Goal: Download file/media

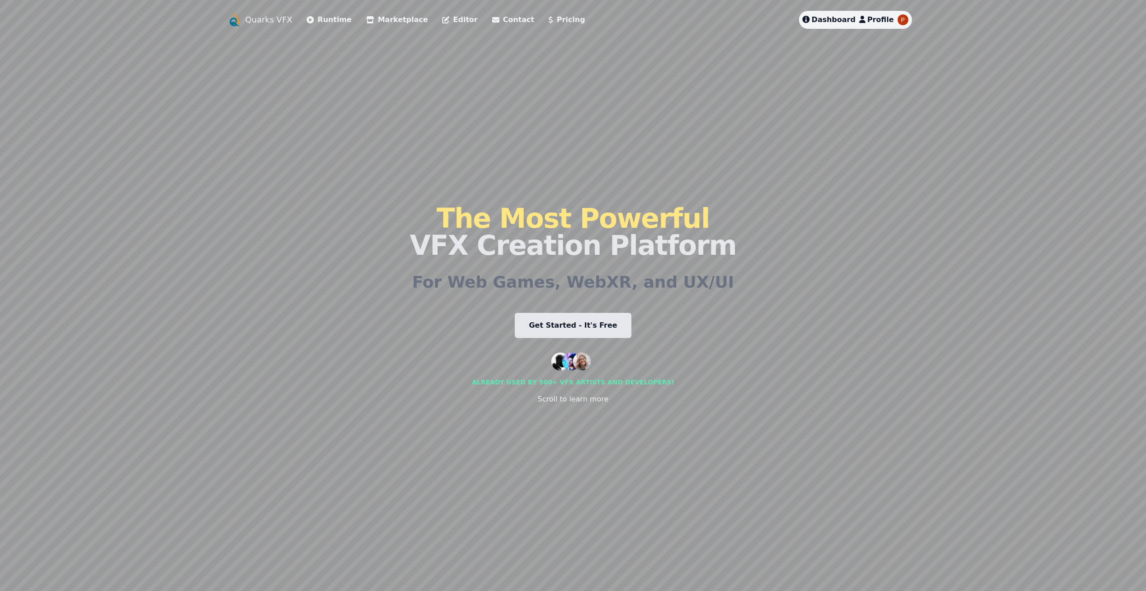
click at [849, 19] on span "Dashboard" at bounding box center [833, 19] width 44 height 9
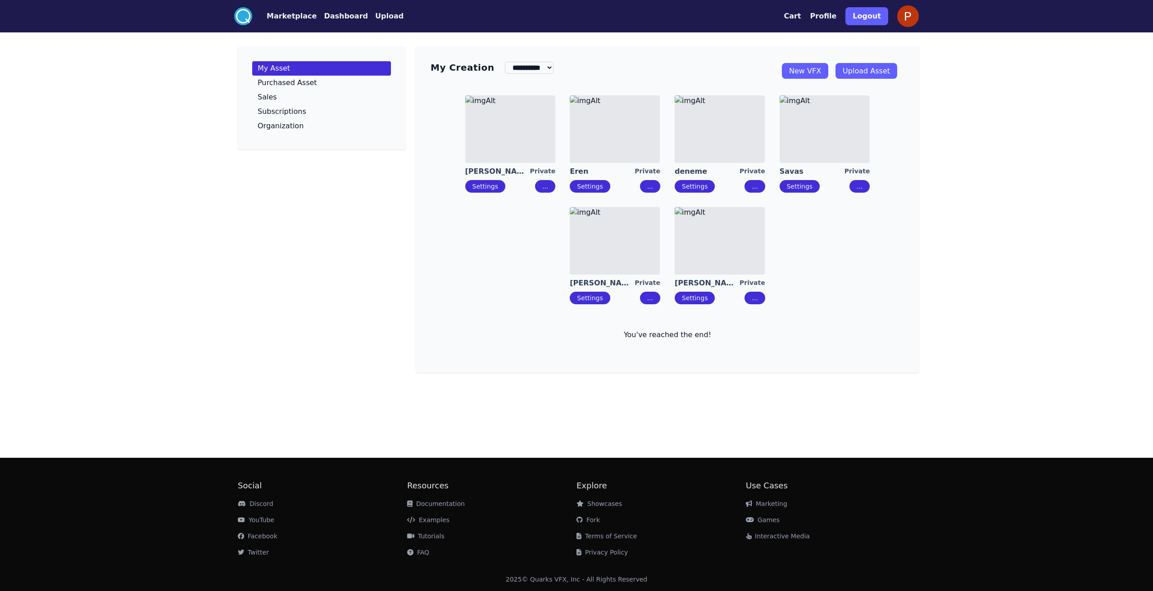
click at [297, 19] on button "Marketplace" at bounding box center [292, 16] width 50 height 11
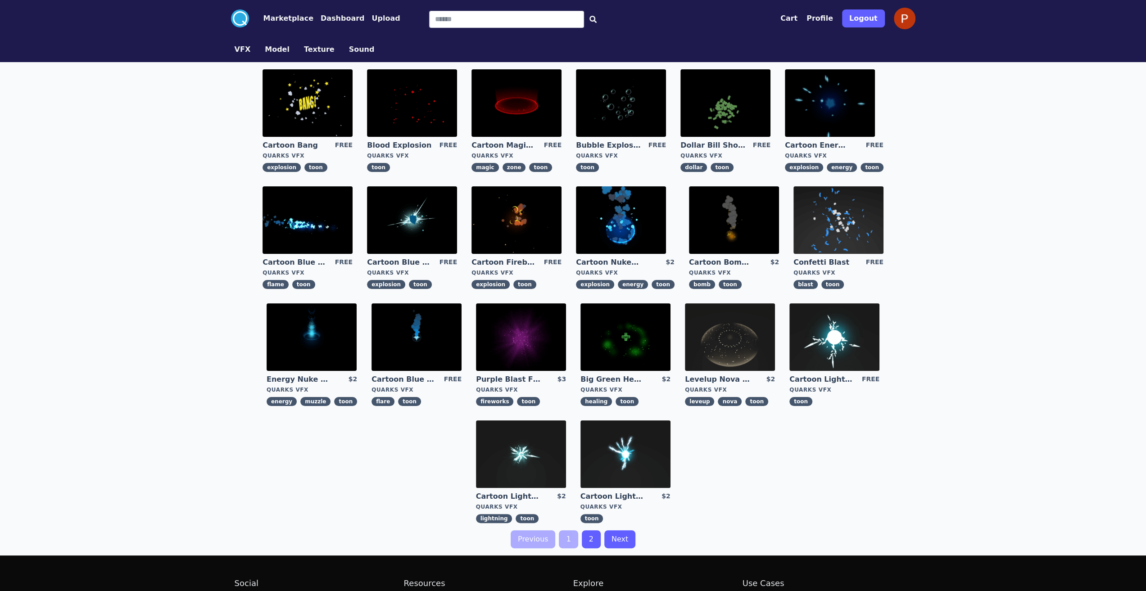
click at [418, 100] on img at bounding box center [412, 103] width 90 height 68
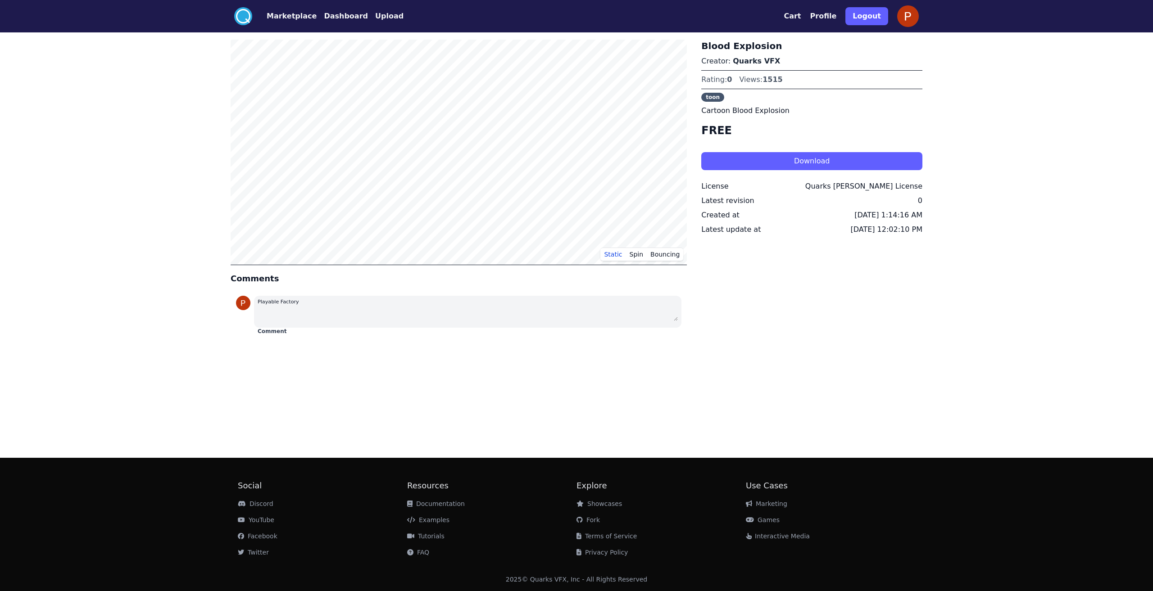
click at [789, 157] on button "Download" at bounding box center [811, 161] width 221 height 18
click at [295, 20] on button "Marketplace" at bounding box center [292, 16] width 50 height 11
